Goal: Task Accomplishment & Management: Complete application form

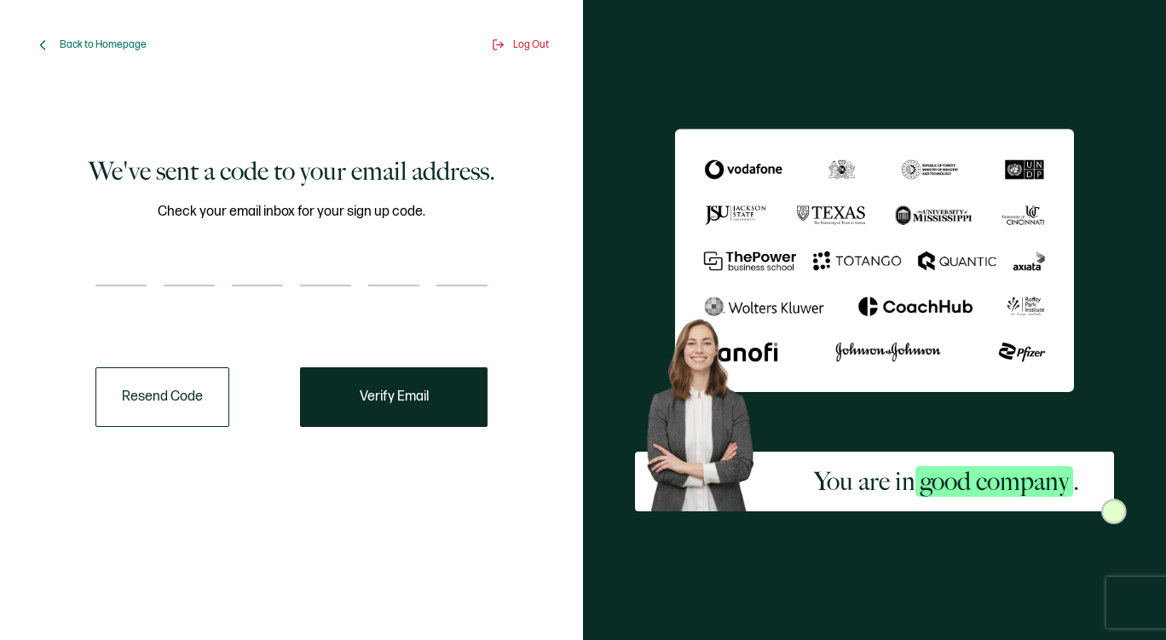
click at [182, 410] on button "Resend Code" at bounding box center [162, 397] width 134 height 60
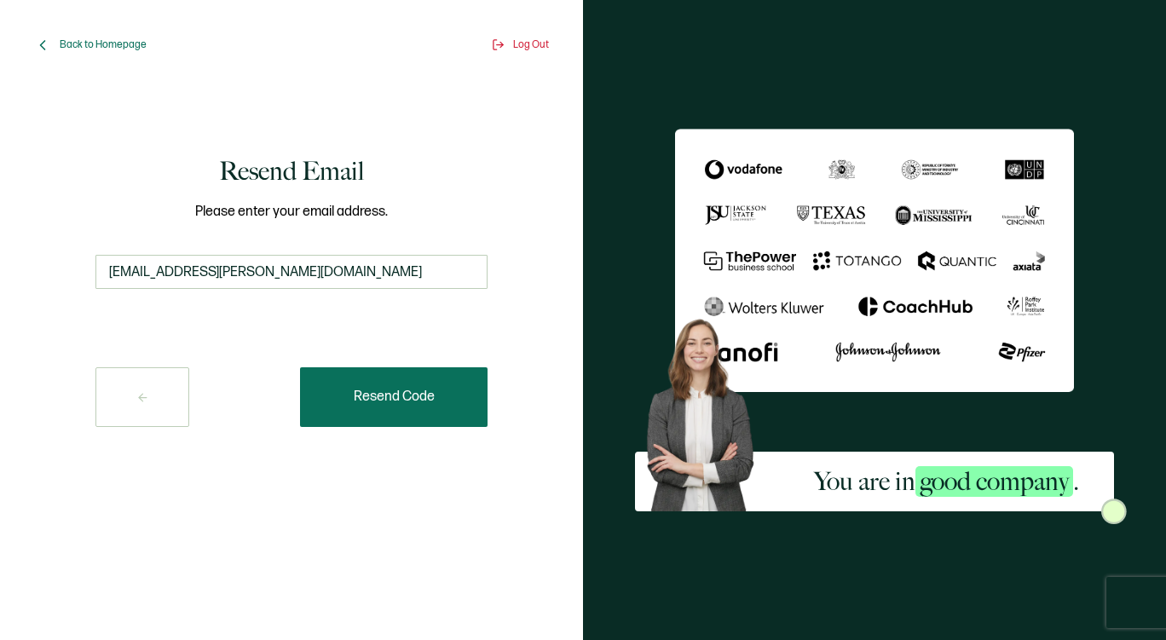
click at [402, 409] on button "Resend Code" at bounding box center [394, 397] width 188 height 60
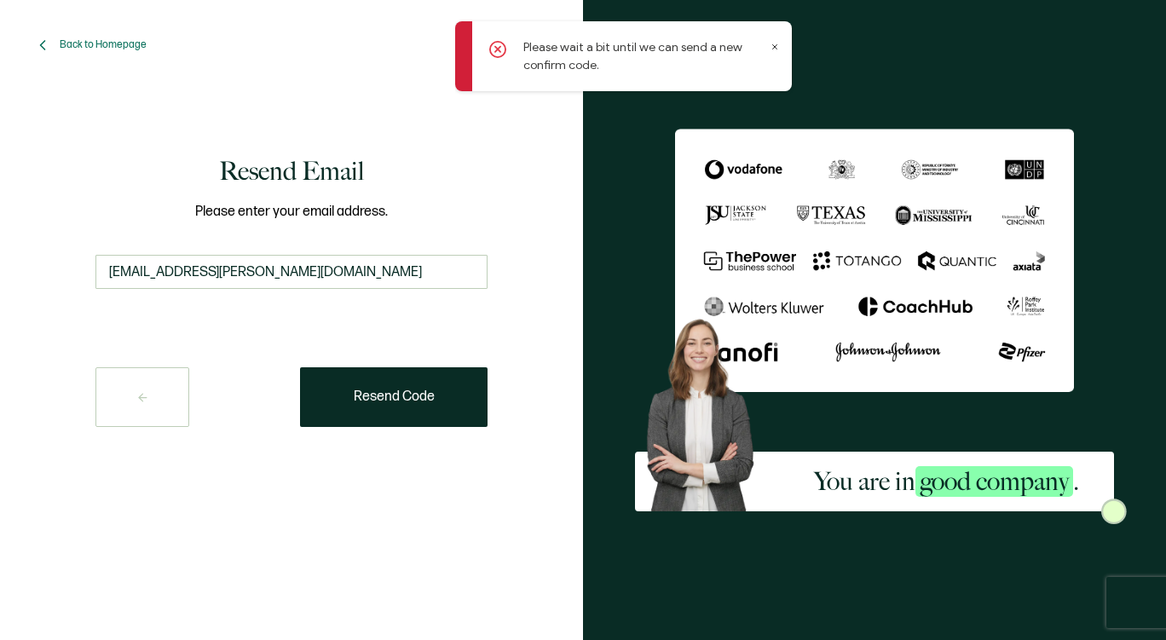
click at [775, 47] on icon at bounding box center [775, 47] width 4 height 4
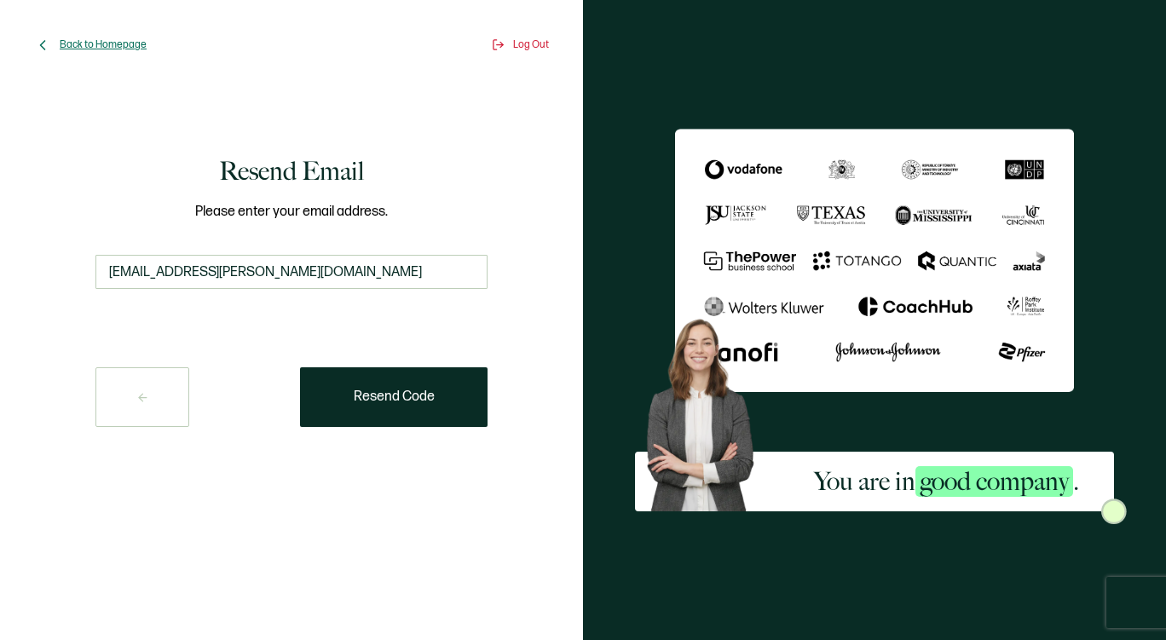
click at [110, 48] on span "Back to Homepage" at bounding box center [103, 44] width 87 height 13
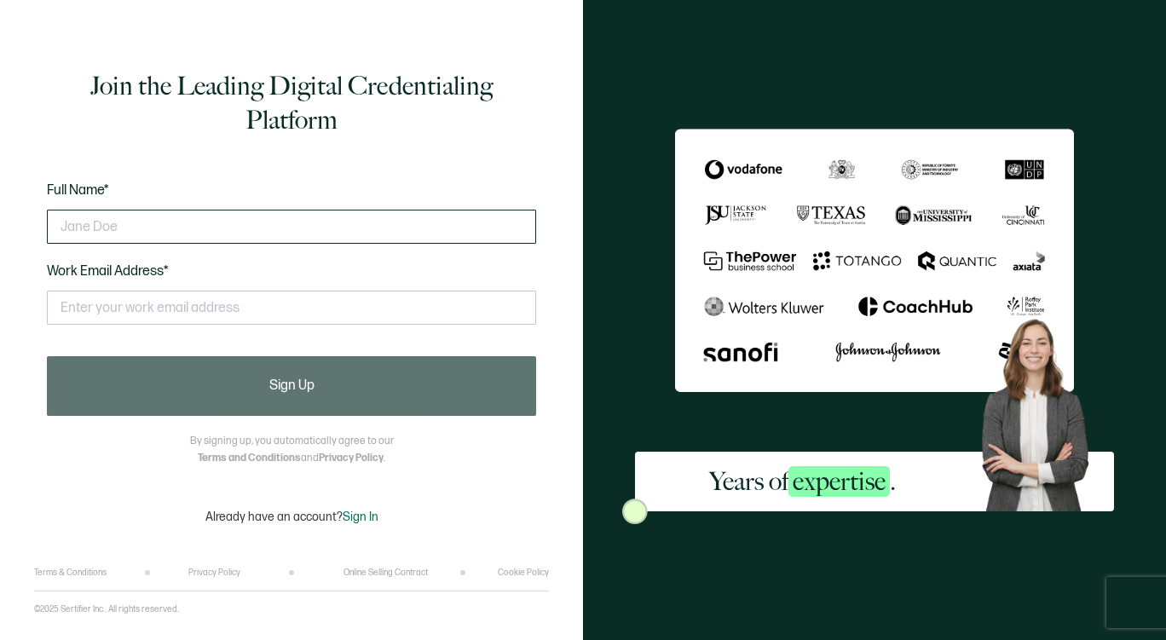
click at [174, 230] on input "text" at bounding box center [291, 227] width 489 height 34
type input "[PERSON_NAME]"
click at [125, 320] on input "text" at bounding box center [291, 308] width 489 height 34
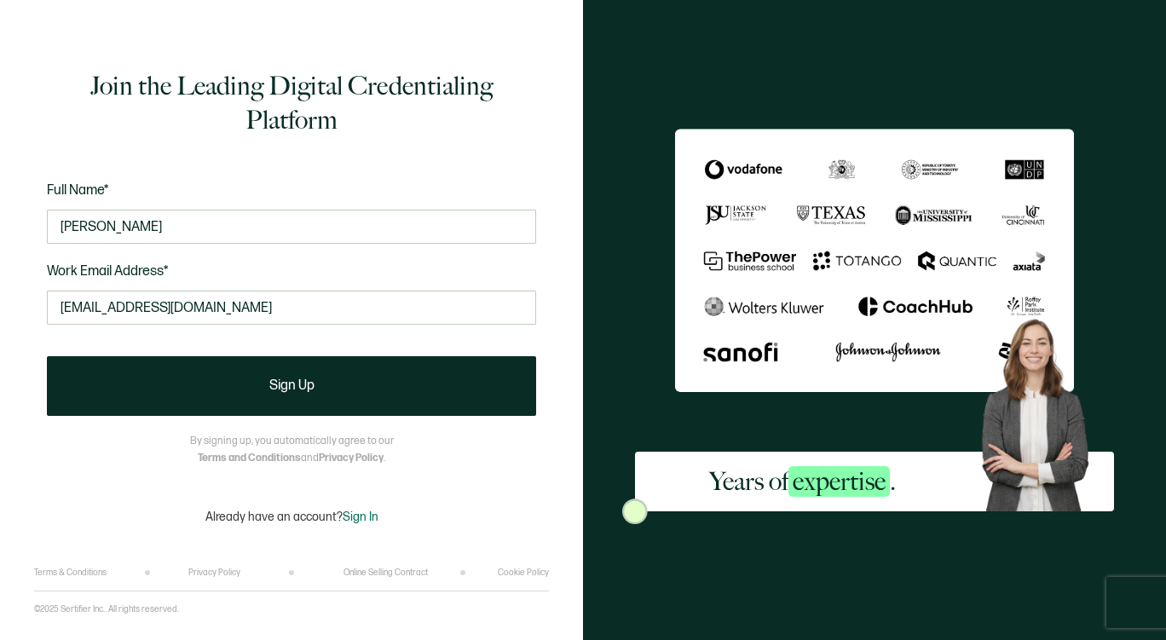
type input "fishisland4852@gmail.com"
click at [226, 355] on form "Full Name* Oscar Romero Work Email Address* fishisland4852@gmail.com This doesn…" at bounding box center [291, 298] width 489 height 236
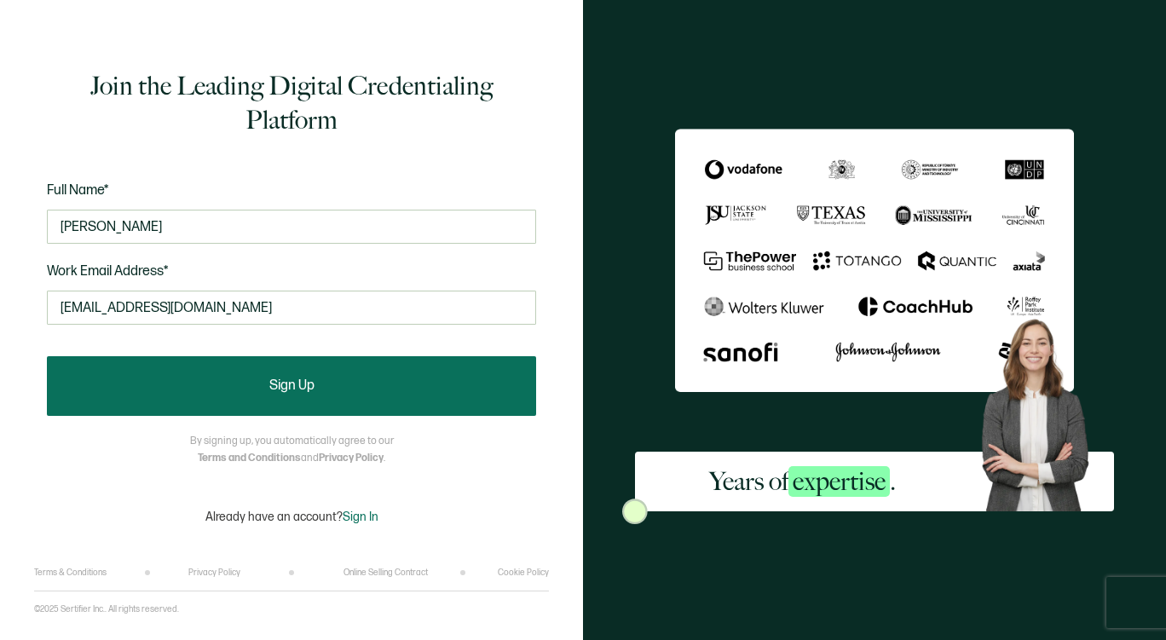
click at [282, 392] on span "Sign Up" at bounding box center [291, 386] width 45 height 14
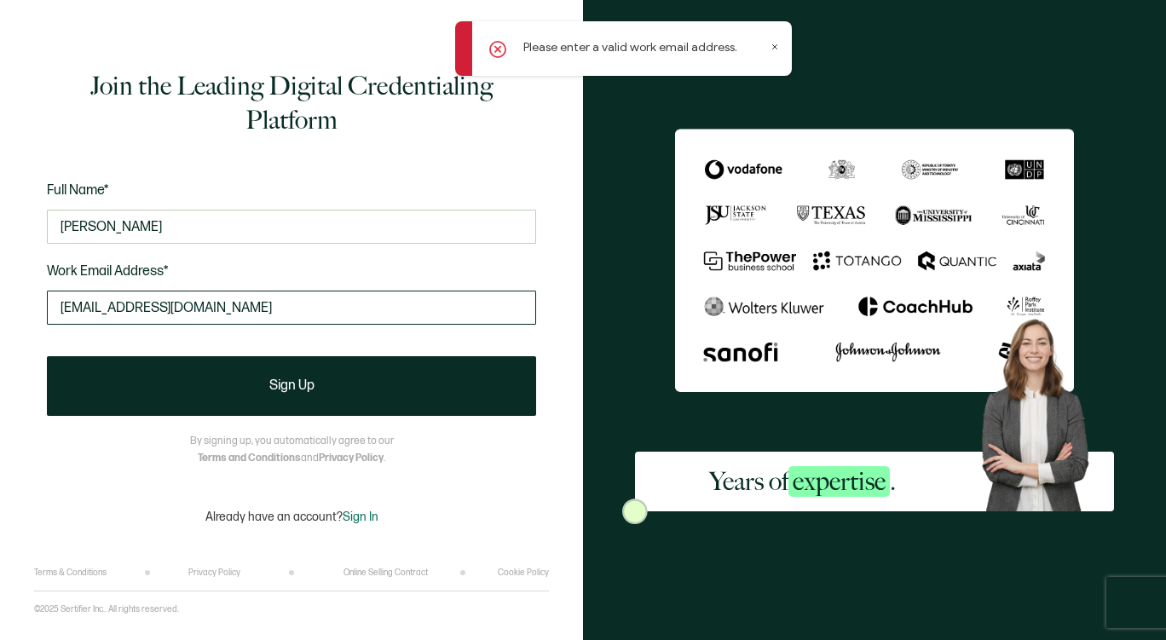
click at [236, 309] on input "fishisland4852@gmail.com" at bounding box center [291, 308] width 489 height 34
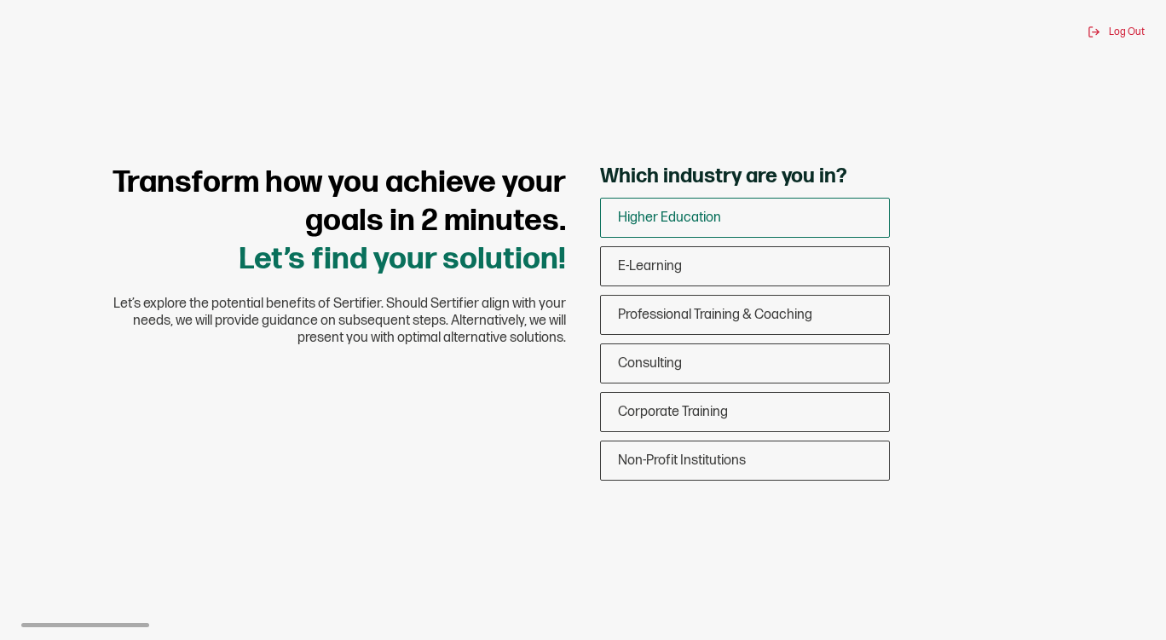
click at [702, 224] on span "Higher Education" at bounding box center [669, 218] width 103 height 16
click at [0, 0] on input "Higher Education" at bounding box center [0, 0] width 0 height 0
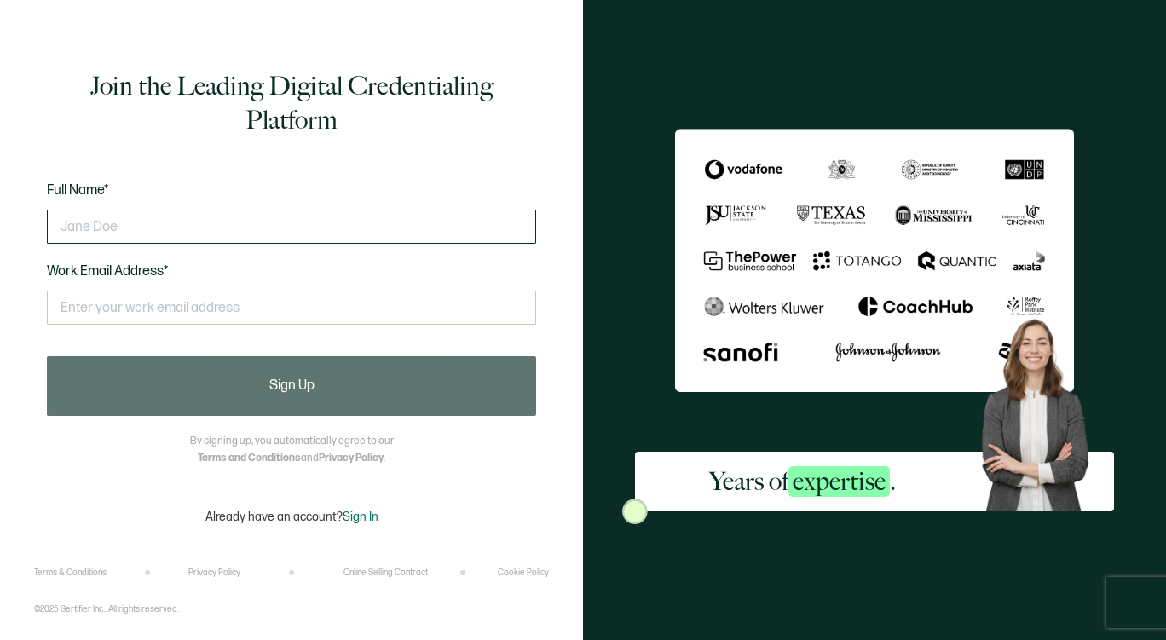
click at [258, 234] on input "text" at bounding box center [291, 227] width 489 height 34
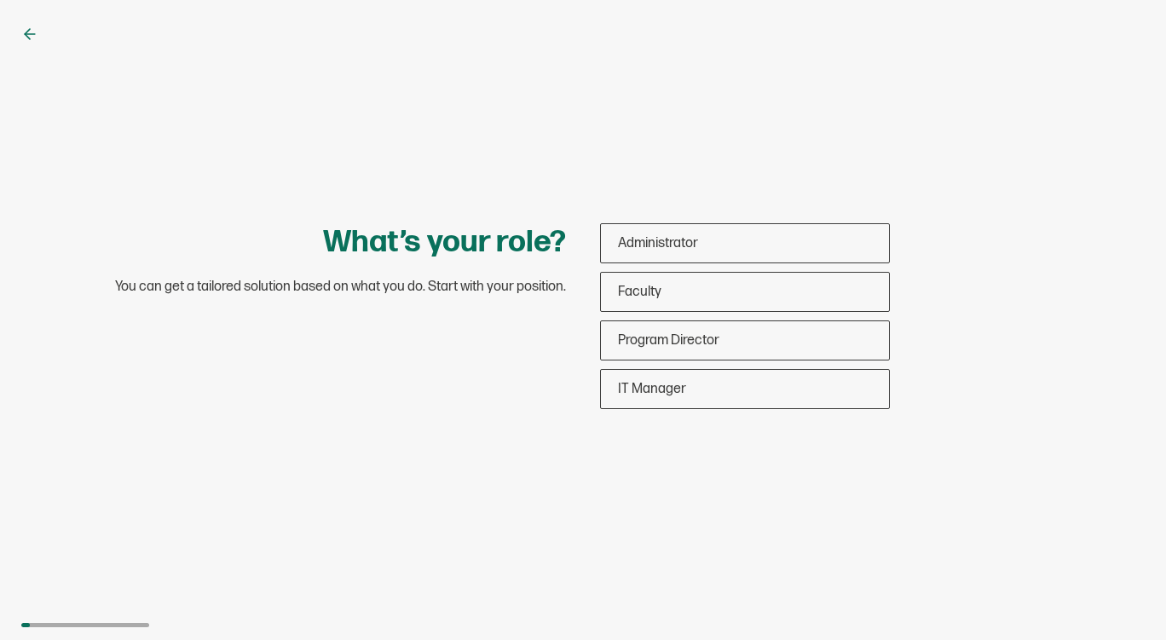
click at [23, 626] on div at bounding box center [25, 625] width 9 height 4
click at [25, 30] on icon at bounding box center [29, 34] width 17 height 17
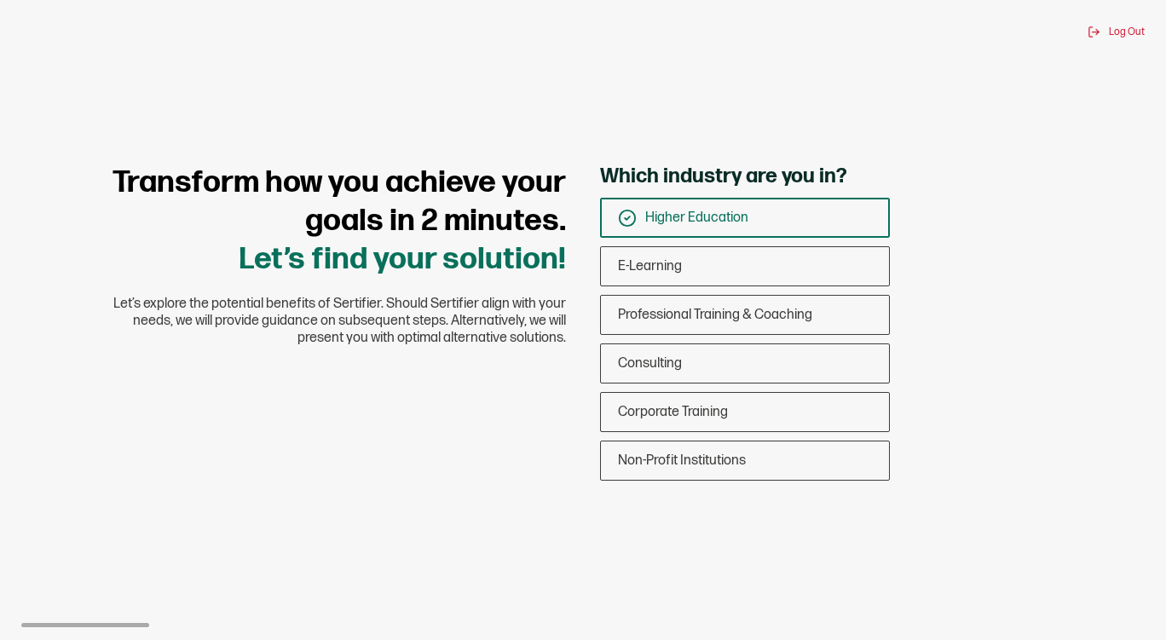
click at [988, 225] on div "Which industry are you in? Higher Education E-Learning Professional Training & …" at bounding box center [838, 327] width 477 height 326
click at [659, 475] on div "Non-Profit Institutions" at bounding box center [745, 461] width 288 height 40
click at [0, 0] on input "Non-Profit Institutions" at bounding box center [0, 0] width 0 height 0
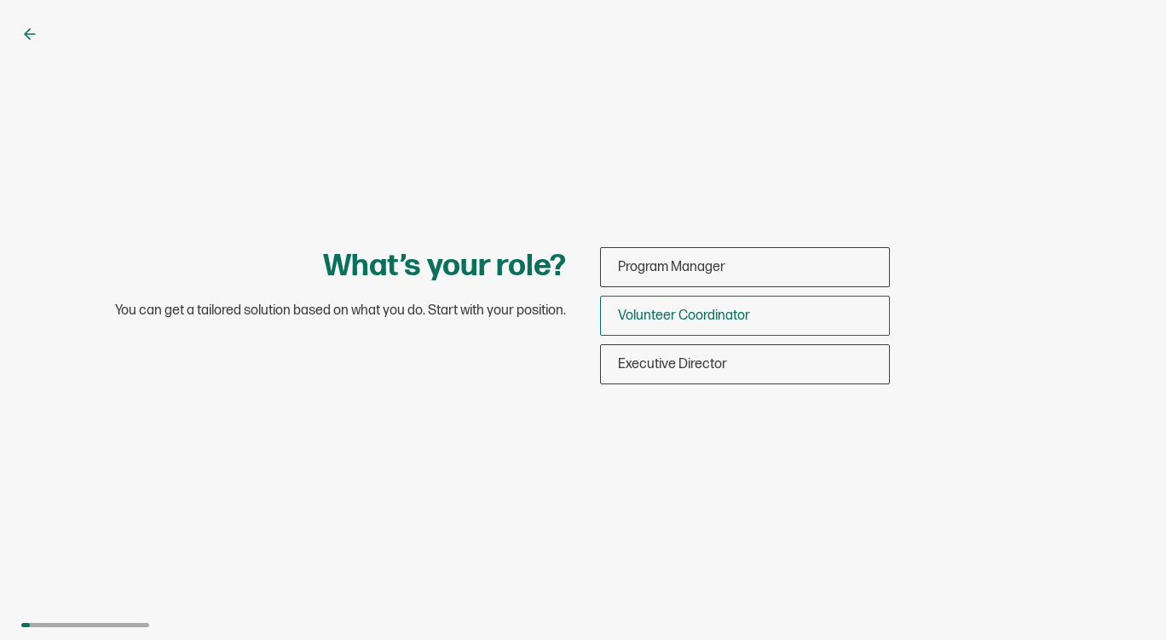
click at [706, 315] on span "Volunteer Coordinator" at bounding box center [684, 316] width 132 height 16
click at [0, 0] on input "Volunteer Coordinator" at bounding box center [0, 0] width 0 height 0
click at [707, 320] on span "Volunteer Coordinator" at bounding box center [711, 316] width 132 height 16
click at [0, 0] on input "Volunteer Coordinator" at bounding box center [0, 0] width 0 height 0
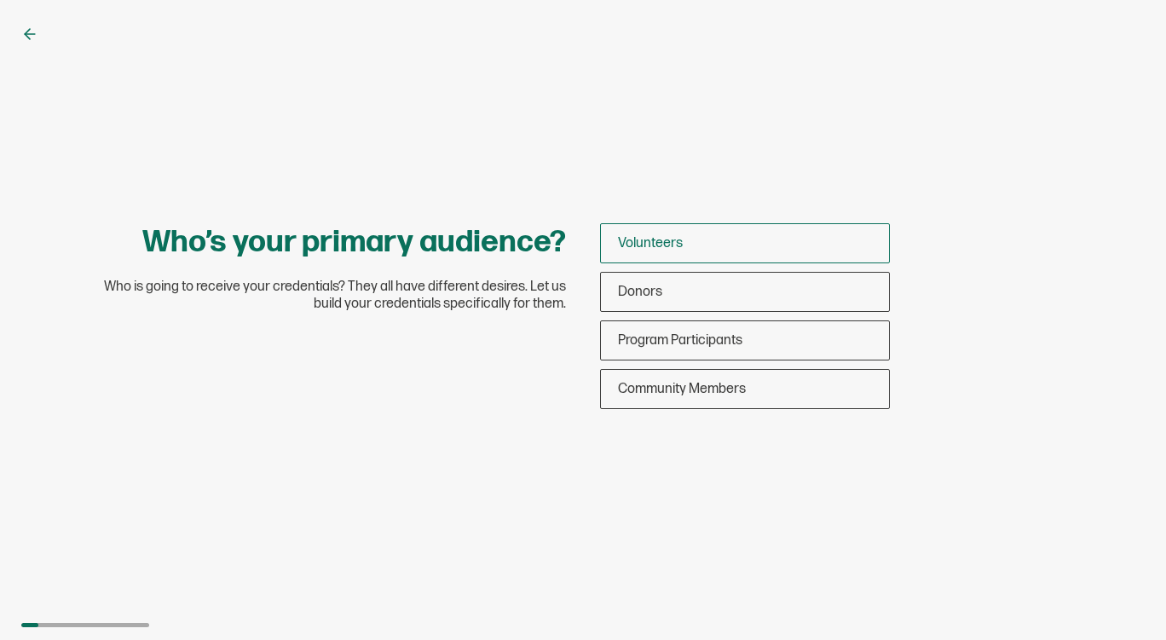
click at [636, 253] on div "Volunteers" at bounding box center [745, 243] width 288 height 40
click at [0, 0] on input "Volunteers" at bounding box center [0, 0] width 0 height 0
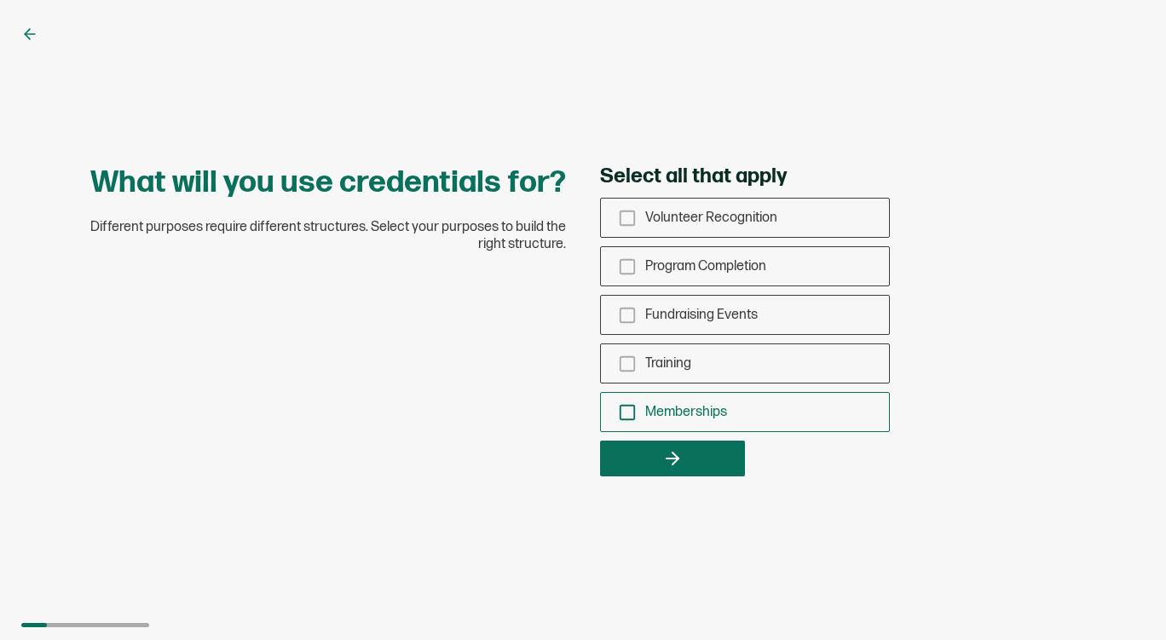
click at [621, 407] on rect "checkbox-group" at bounding box center [628, 412] width 14 height 14
click at [0, 0] on input "Memberships" at bounding box center [0, 0] width 0 height 0
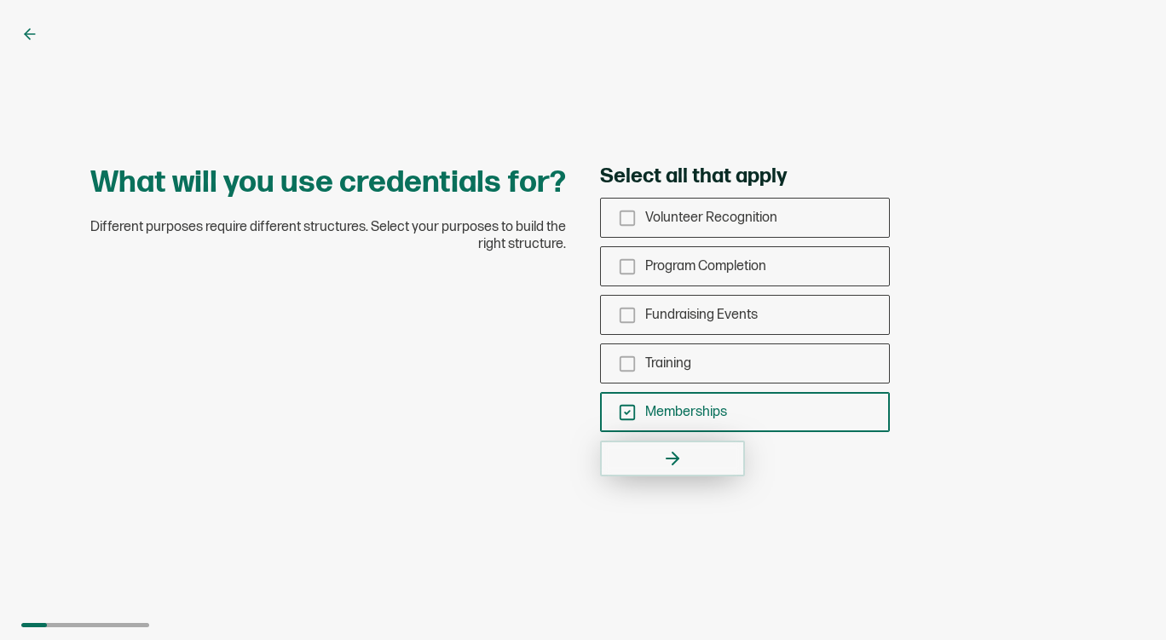
click at [673, 471] on button "button" at bounding box center [672, 459] width 145 height 36
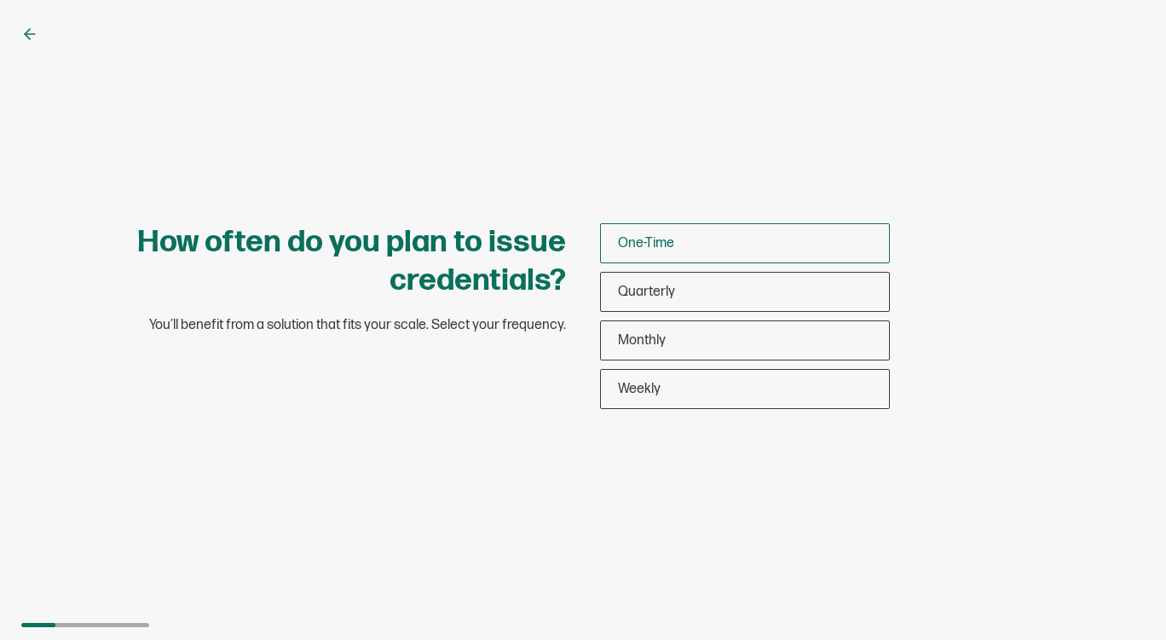
click at [643, 255] on div "One-Time" at bounding box center [745, 243] width 288 height 40
click at [0, 0] on input "One-Time" at bounding box center [0, 0] width 0 height 0
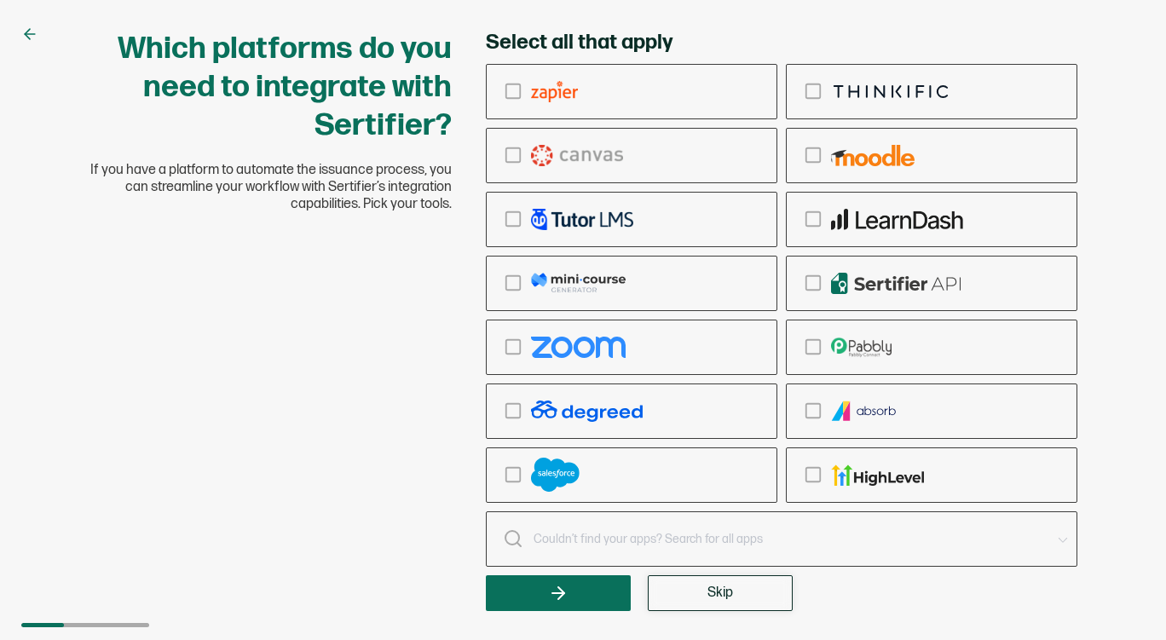
click at [691, 596] on button "Skip" at bounding box center [720, 593] width 145 height 36
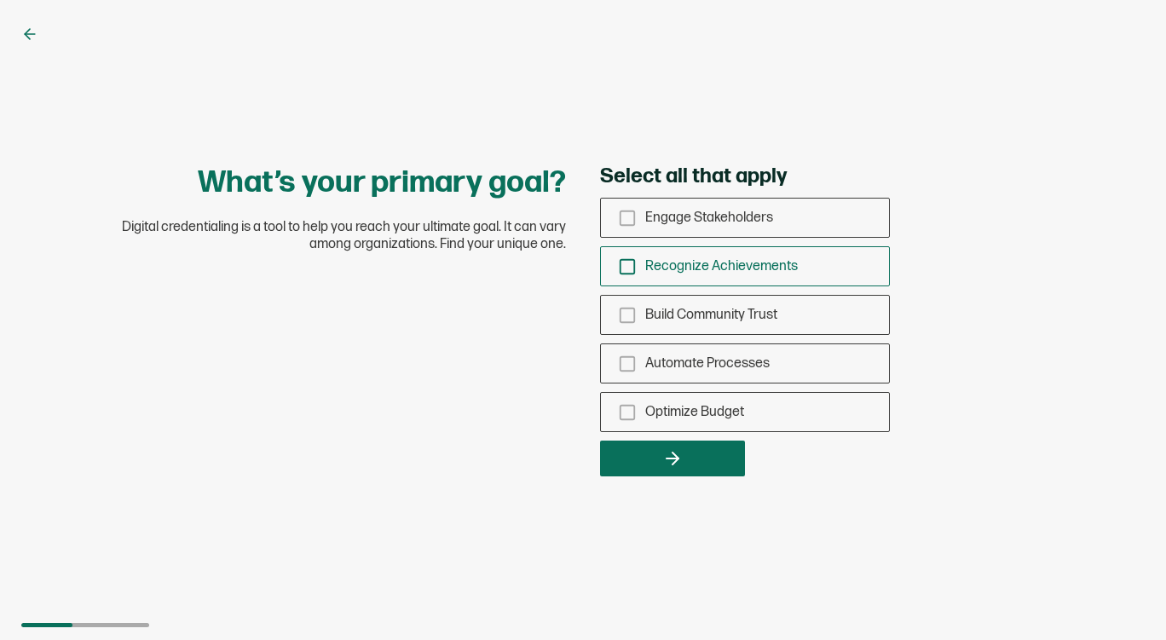
click at [677, 282] on div "Recognize Achievements" at bounding box center [745, 266] width 288 height 40
click at [0, 0] on input "Recognize Achievements" at bounding box center [0, 0] width 0 height 0
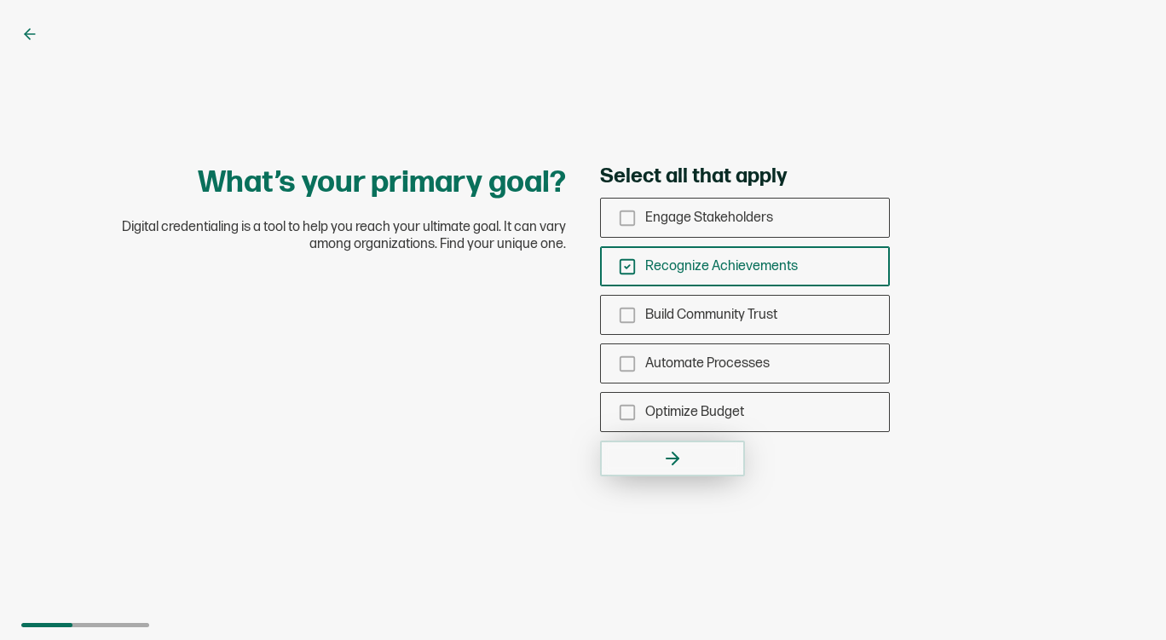
click at [675, 470] on button "button" at bounding box center [672, 459] width 145 height 36
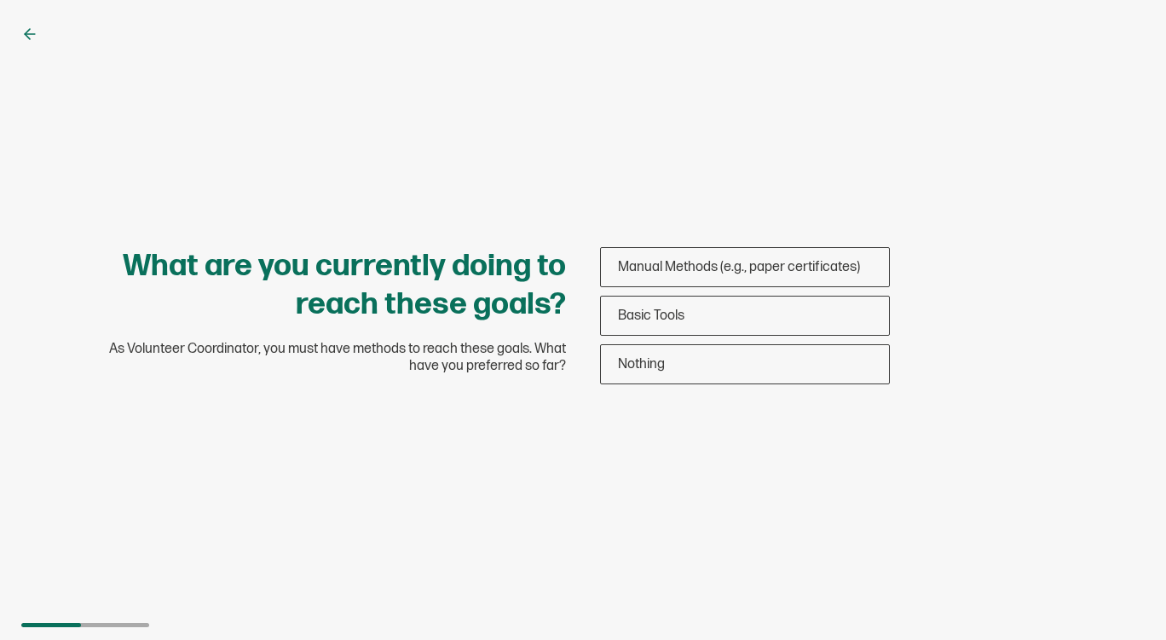
click at [655, 338] on div "Manual Methods (e.g., paper certificates) Basic Tools Nothing" at bounding box center [745, 315] width 290 height 137
click at [634, 320] on span "Basic Tools" at bounding box center [651, 316] width 66 height 16
click at [0, 0] on input "Basic Tools" at bounding box center [0, 0] width 0 height 0
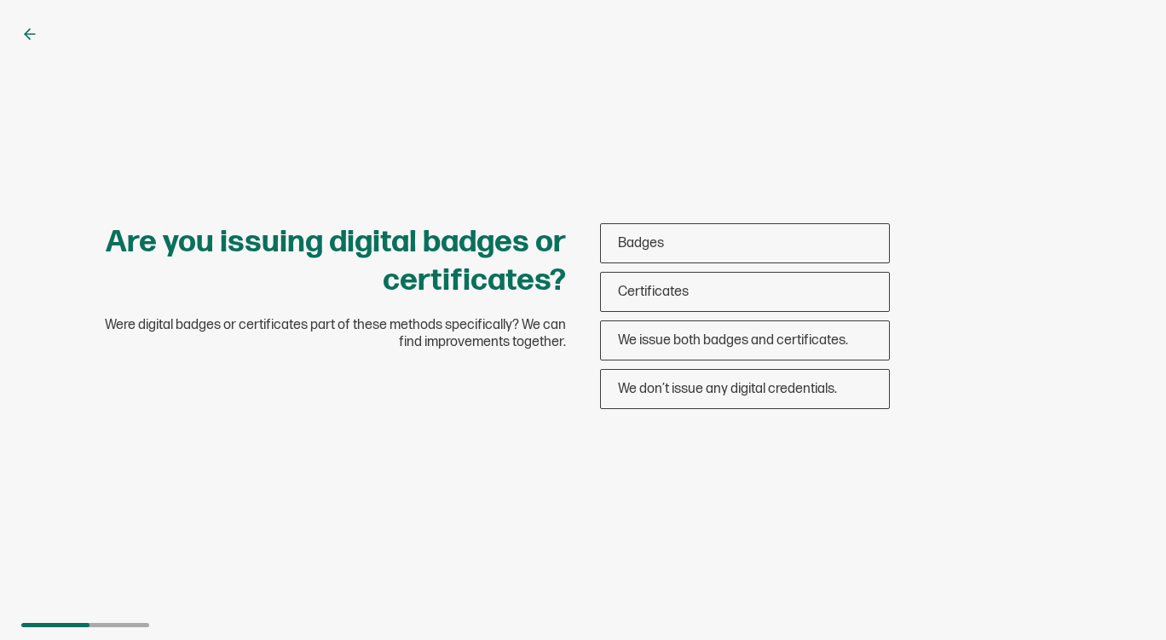
click at [20, 32] on div "Are you issuing digital badges or certificates? Were digital badges or certific…" at bounding box center [583, 320] width 1166 height 640
click at [27, 34] on icon at bounding box center [30, 34] width 10 height 0
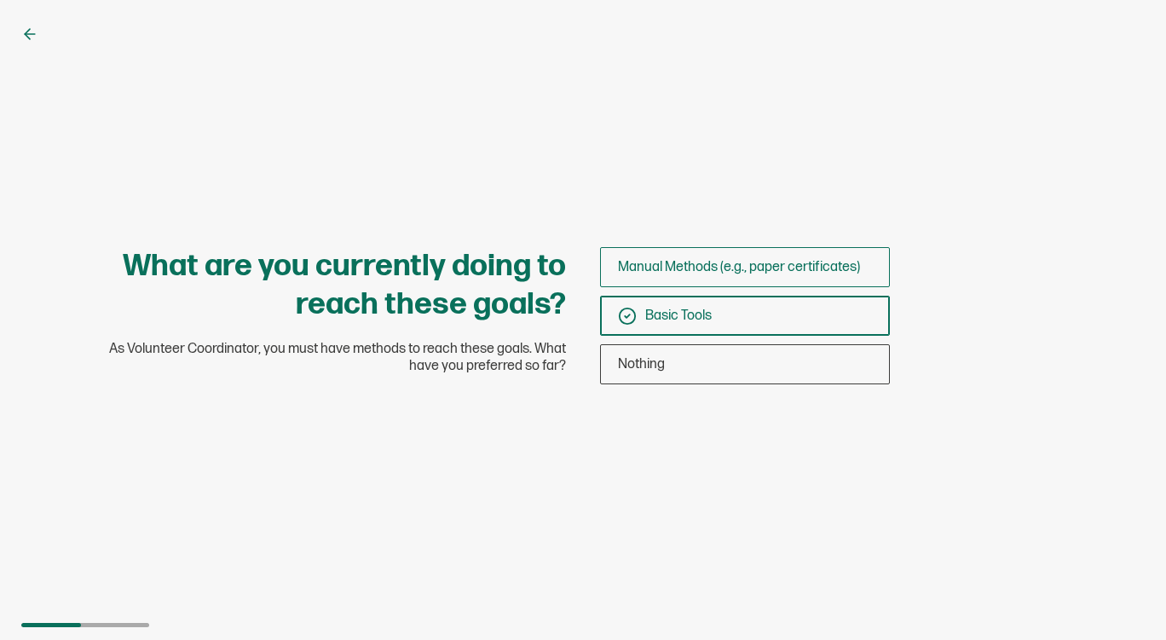
click at [681, 265] on span "Manual Methods (e.g., paper certificates)" at bounding box center [739, 267] width 242 height 16
click at [0, 0] on input "Manual Methods (e.g., paper certificates)" at bounding box center [0, 0] width 0 height 0
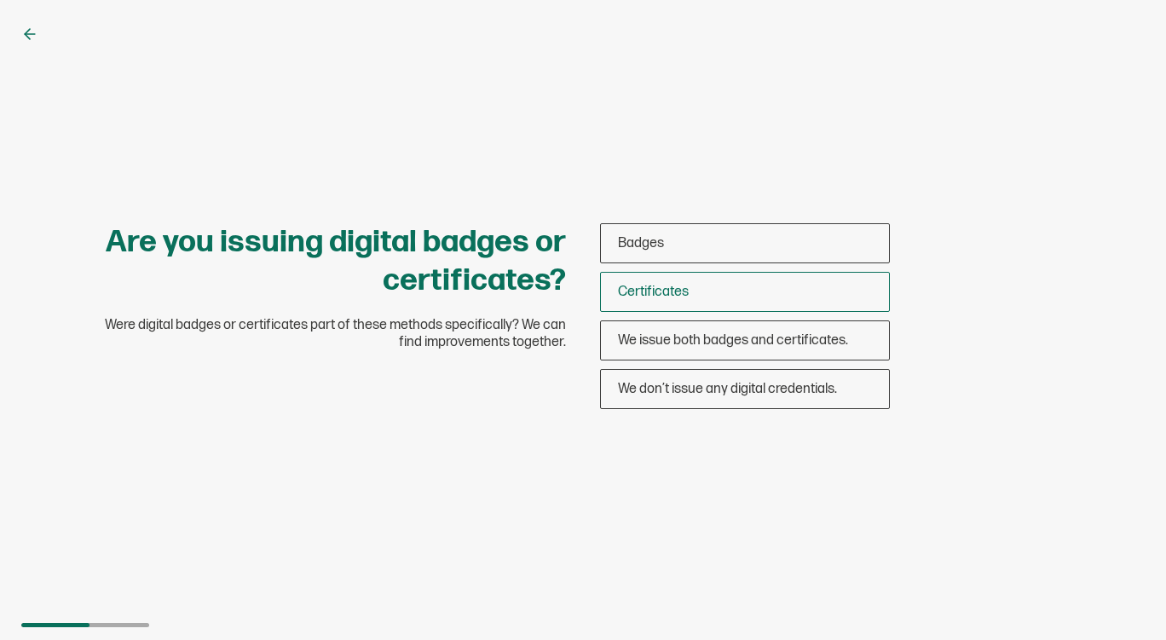
click at [649, 294] on span "Certificates" at bounding box center [653, 292] width 71 height 16
click at [0, 0] on input "Certificates" at bounding box center [0, 0] width 0 height 0
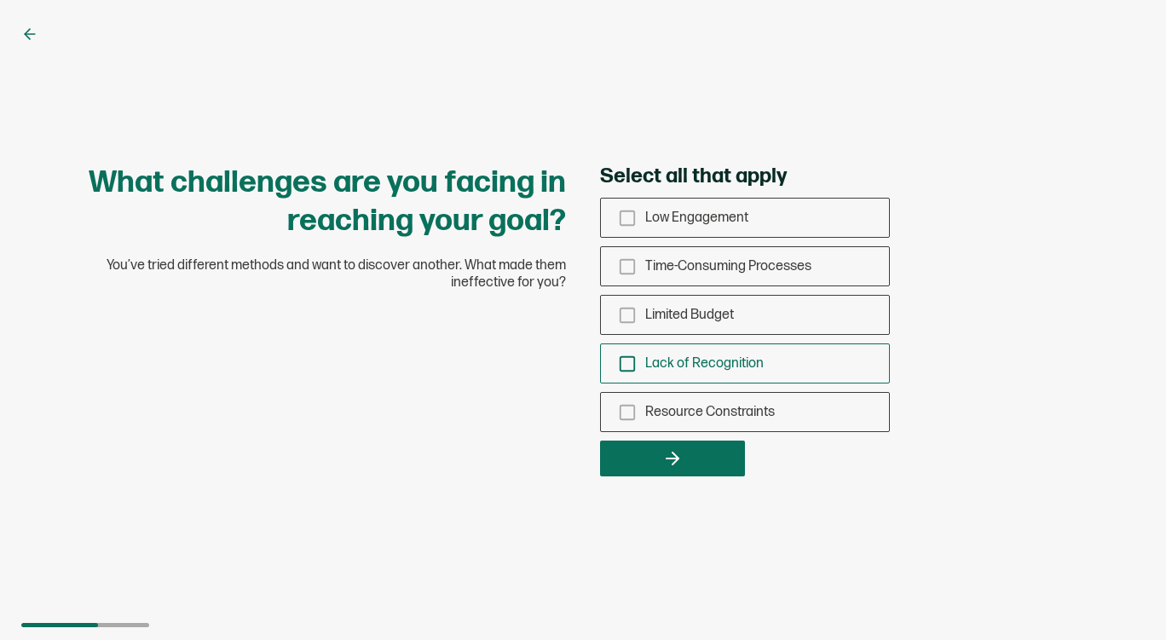
click at [667, 367] on span "Lack of Recognition" at bounding box center [704, 363] width 118 height 16
click at [0, 0] on input "Lack of Recognition" at bounding box center [0, 0] width 0 height 0
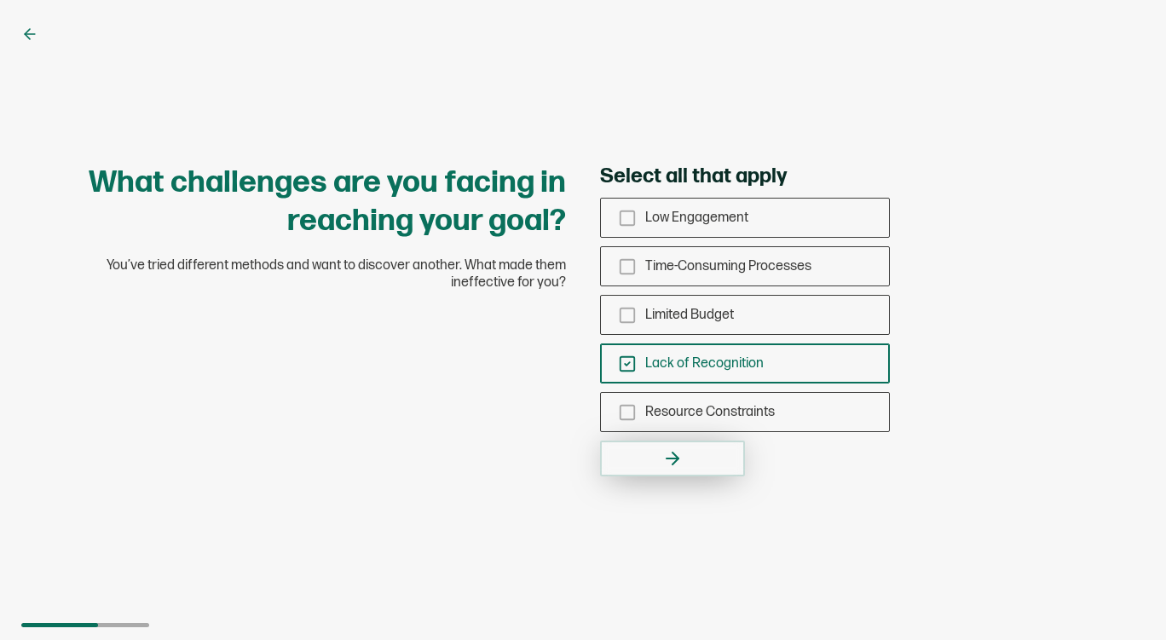
click at [680, 443] on button "button" at bounding box center [672, 459] width 145 height 36
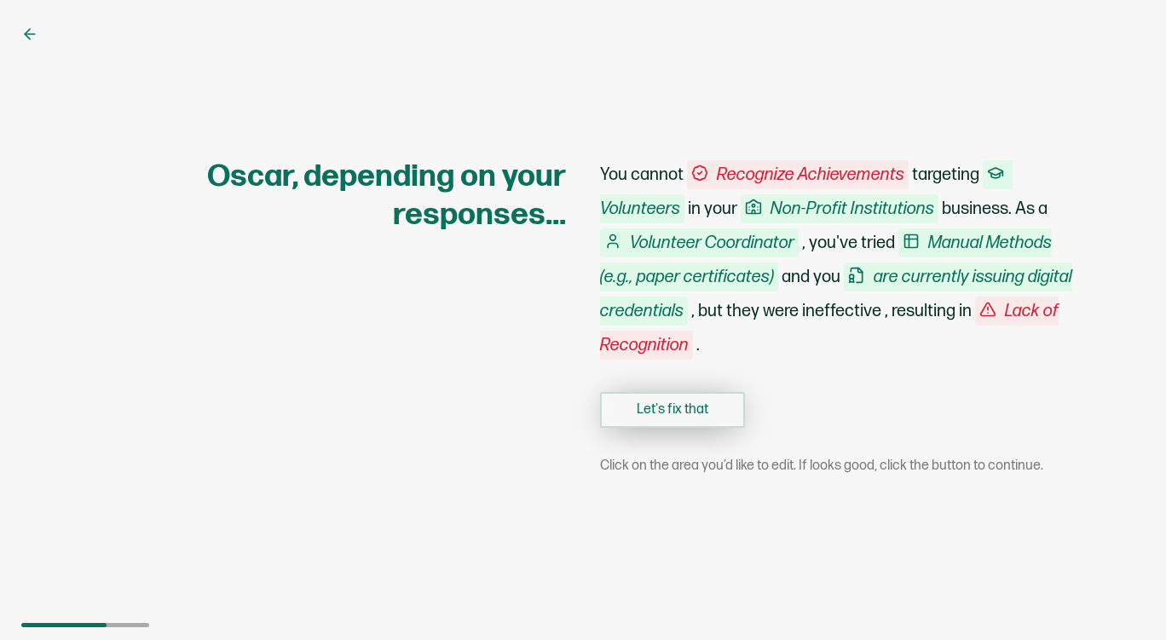
click at [699, 397] on button "Let's fix that" at bounding box center [672, 410] width 145 height 36
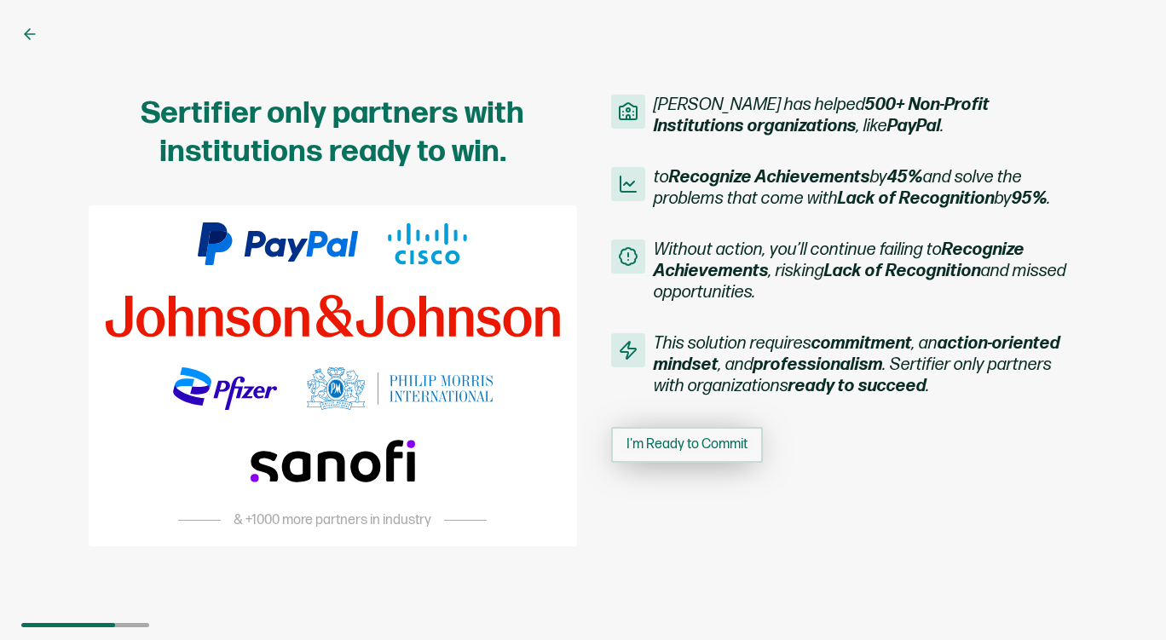
click at [702, 442] on span "I'm Ready to Commit" at bounding box center [686, 445] width 121 height 14
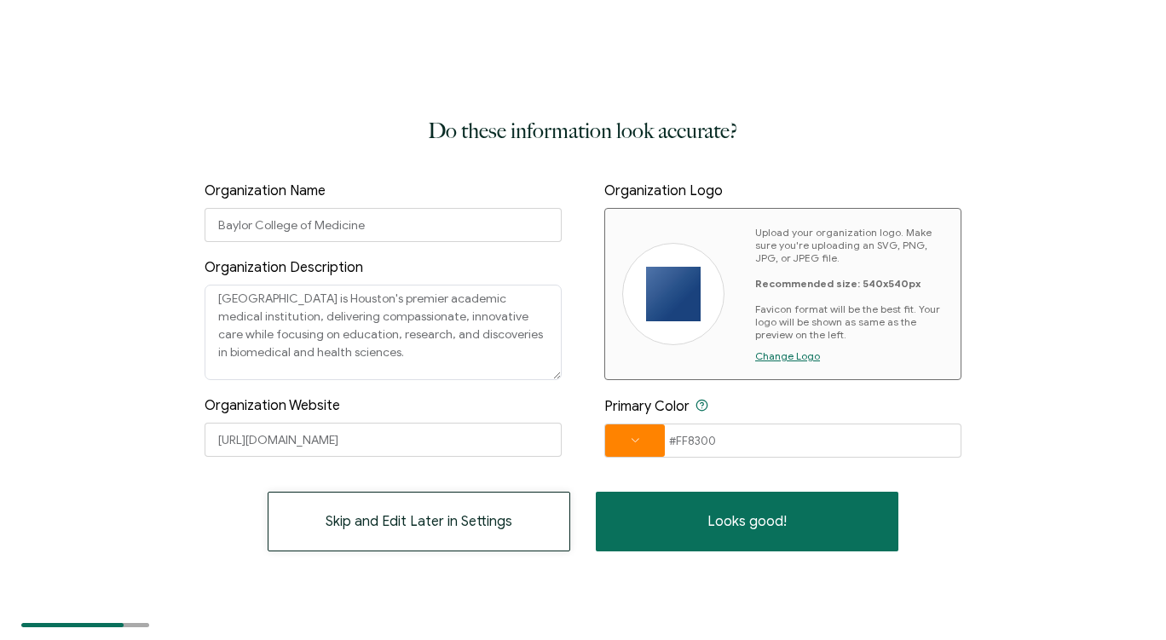
click at [505, 522] on span "Skip and Edit Later in Settings" at bounding box center [419, 522] width 187 height 14
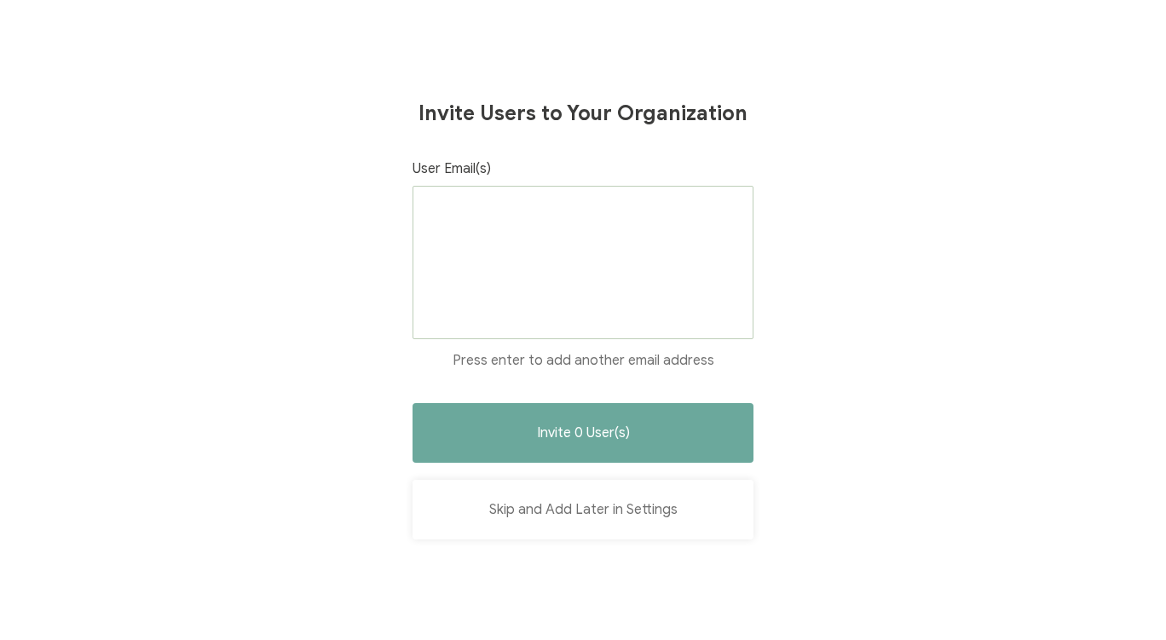
click at [585, 511] on button "Skip and Add Later in Settings" at bounding box center [583, 510] width 341 height 60
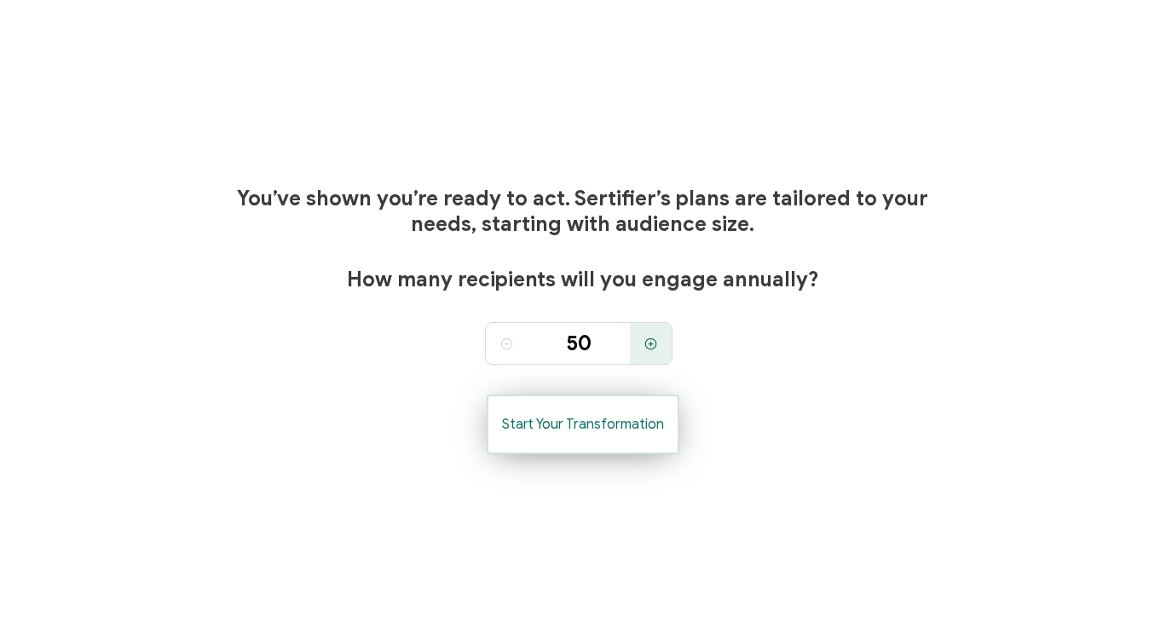
click at [580, 423] on span "Start Your Transformation" at bounding box center [583, 425] width 162 height 14
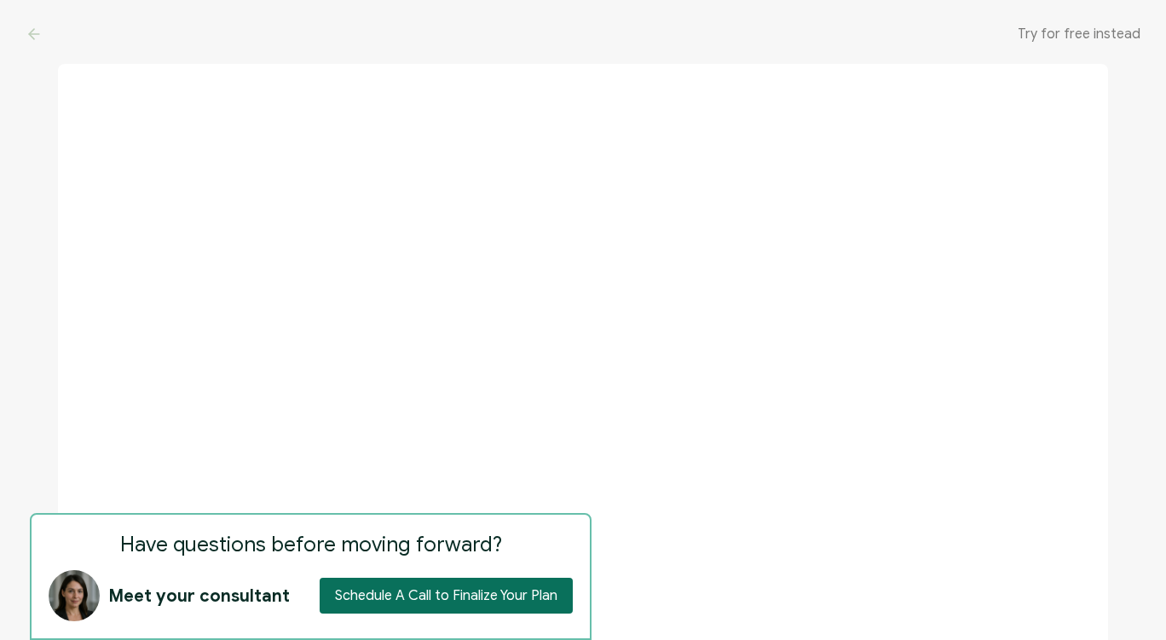
click at [1062, 30] on span "Try for free instead" at bounding box center [1079, 34] width 123 height 17
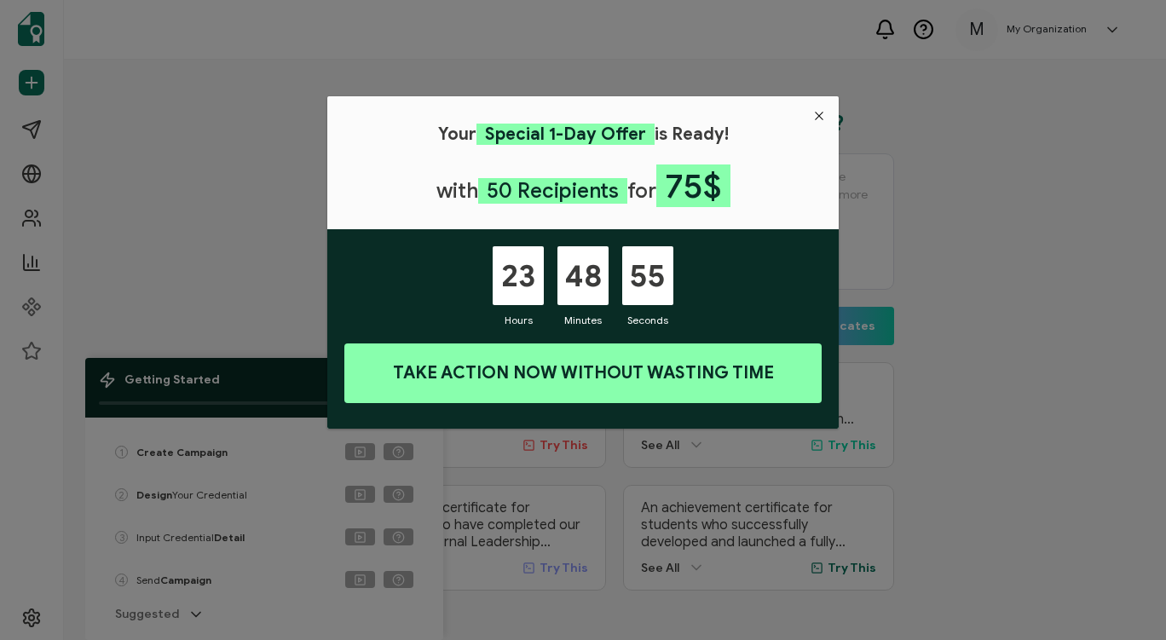
click at [820, 109] on icon "Close" at bounding box center [819, 116] width 14 height 14
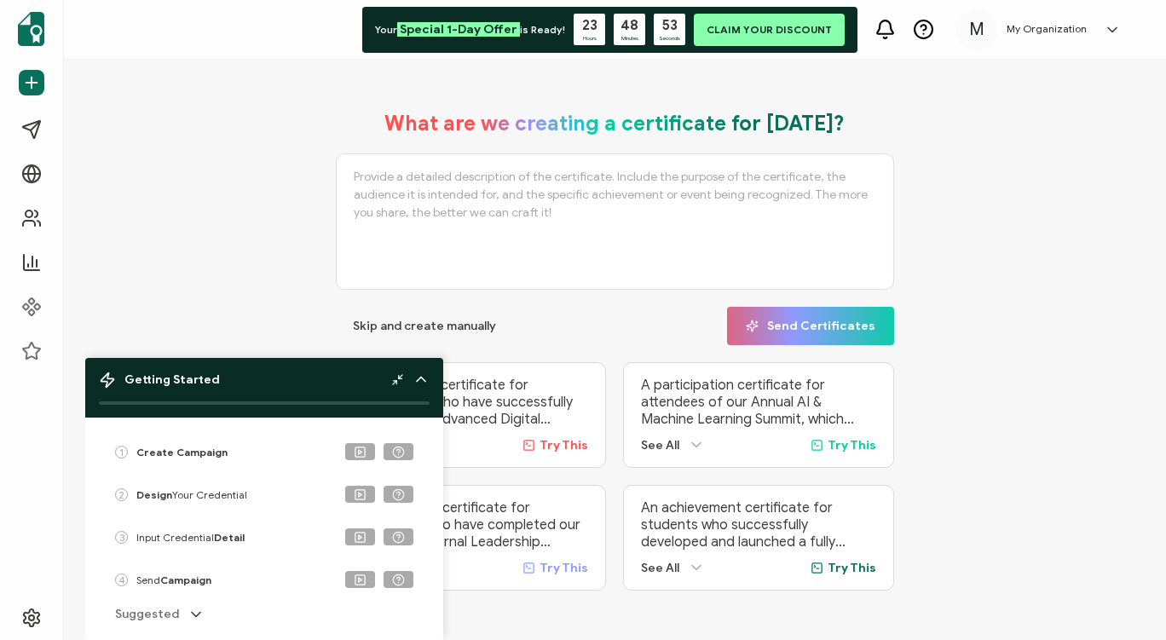
click at [396, 378] on icon at bounding box center [397, 379] width 13 height 13
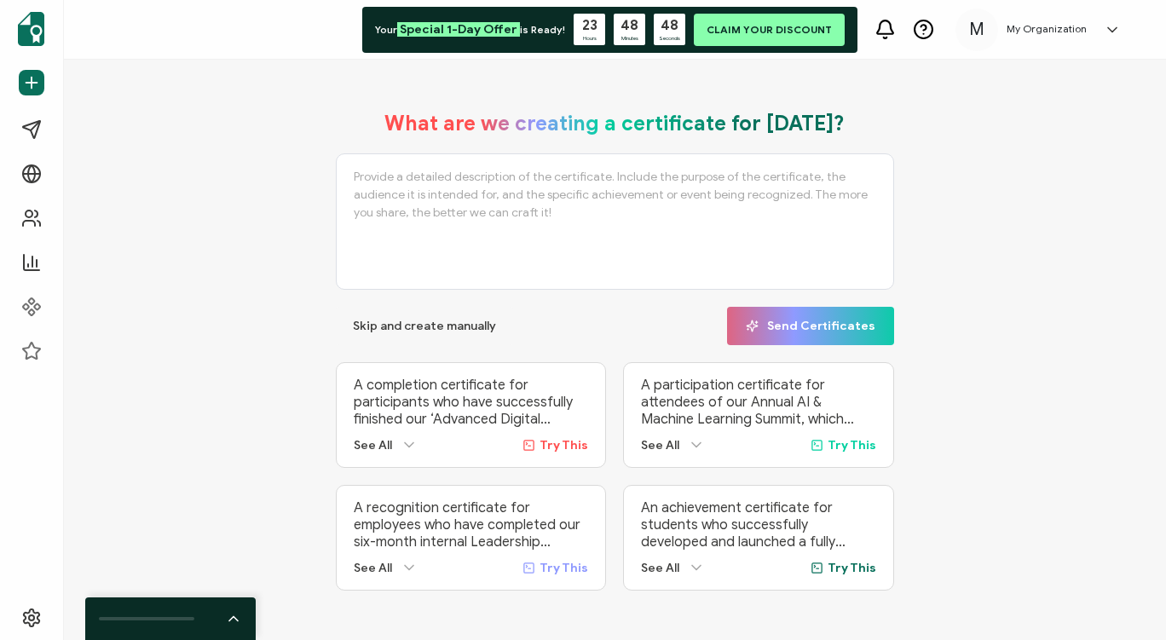
scroll to position [10, 0]
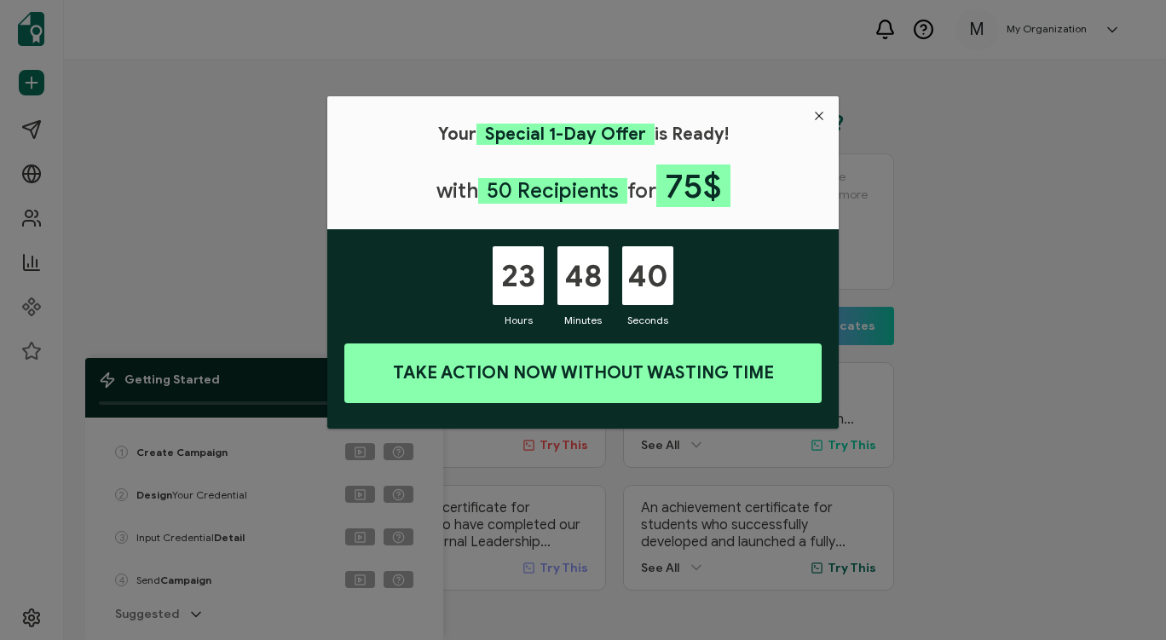
click at [821, 107] on button "Close" at bounding box center [819, 115] width 39 height 39
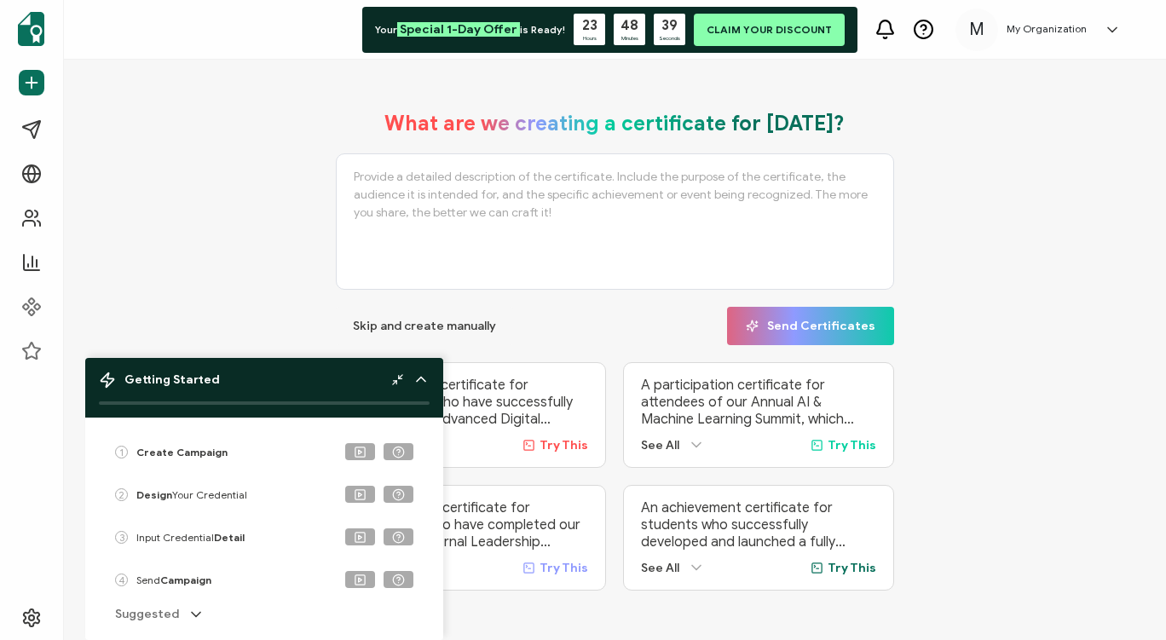
scroll to position [10, 0]
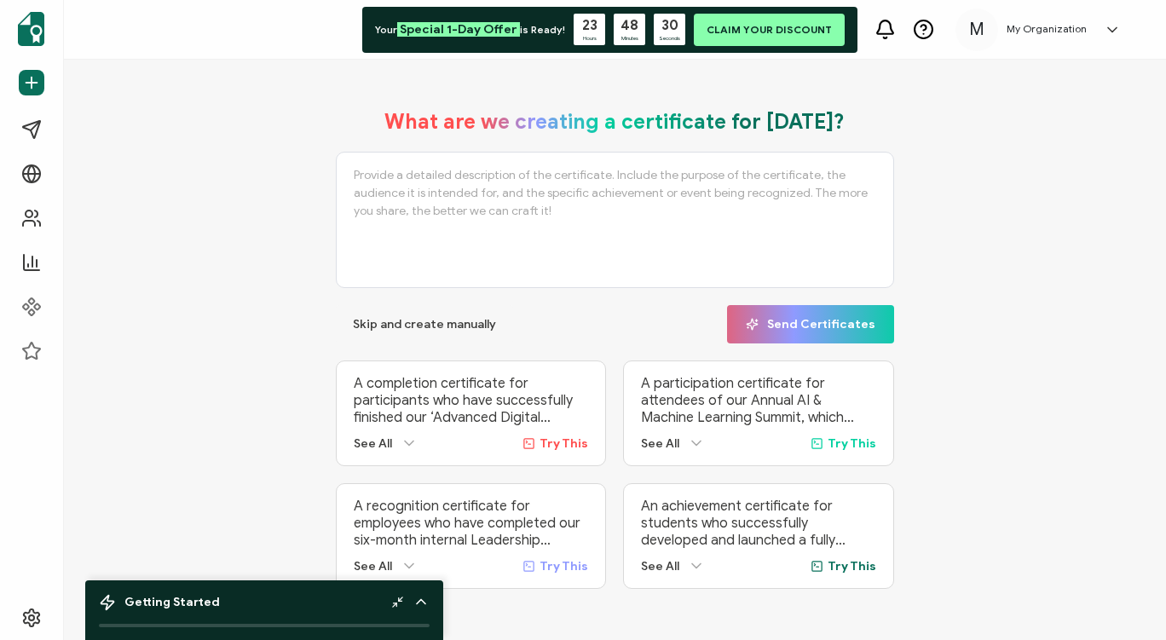
click at [560, 436] on span "Try This" at bounding box center [564, 443] width 49 height 14
type textarea "A completion certificate for participants who have successfully finished our ‘A…"
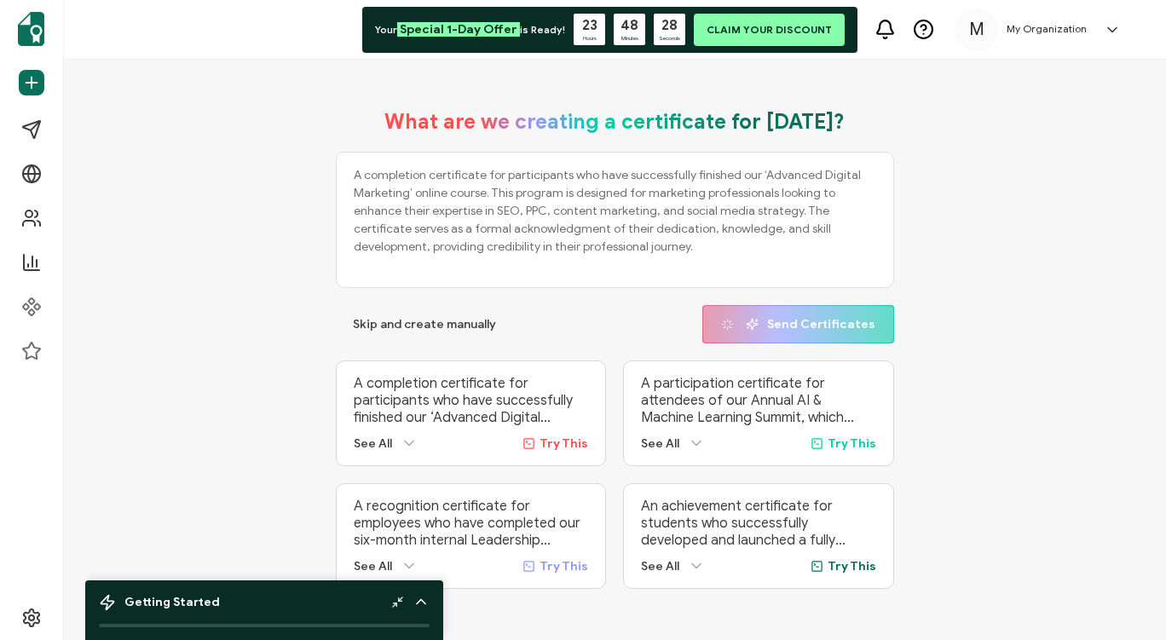
scroll to position [0, 0]
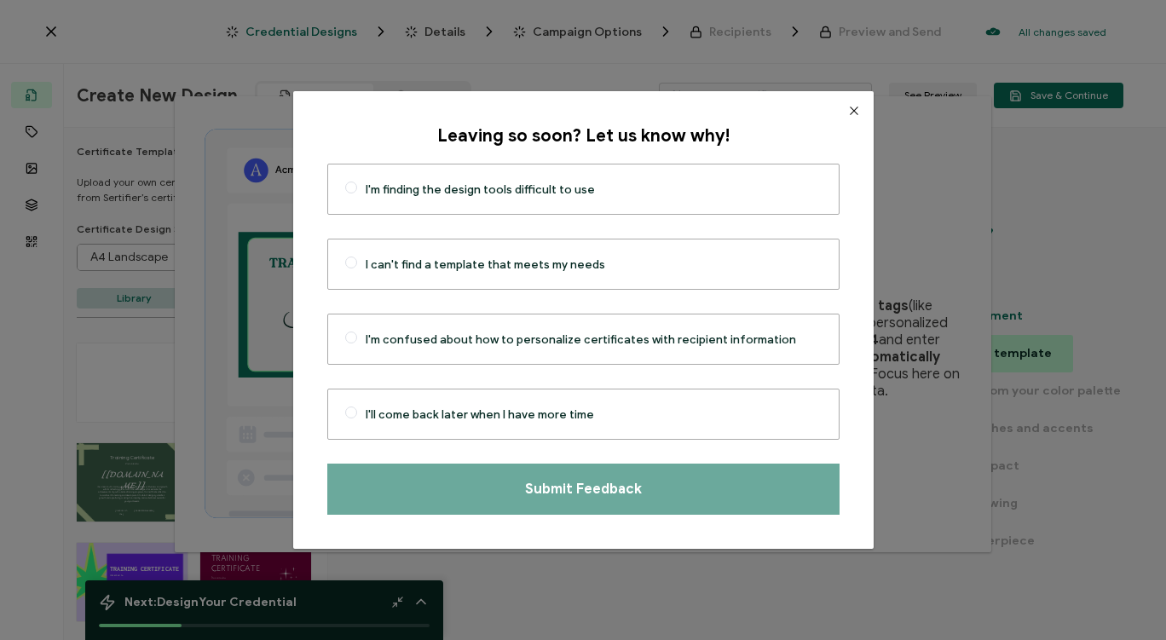
click at [834, 103] on button "Close" at bounding box center [853, 110] width 39 height 39
